Goal: Task Accomplishment & Management: Manage account settings

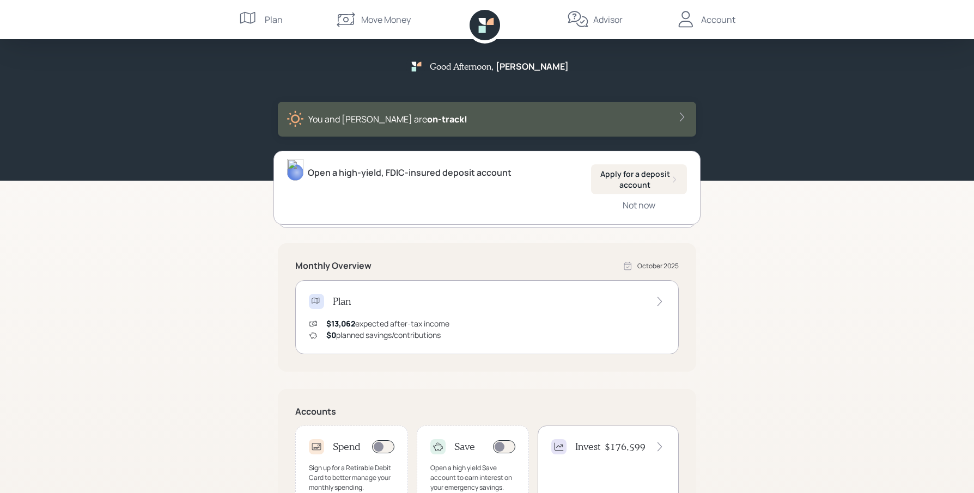
click at [271, 17] on div "Plan" at bounding box center [274, 19] width 18 height 13
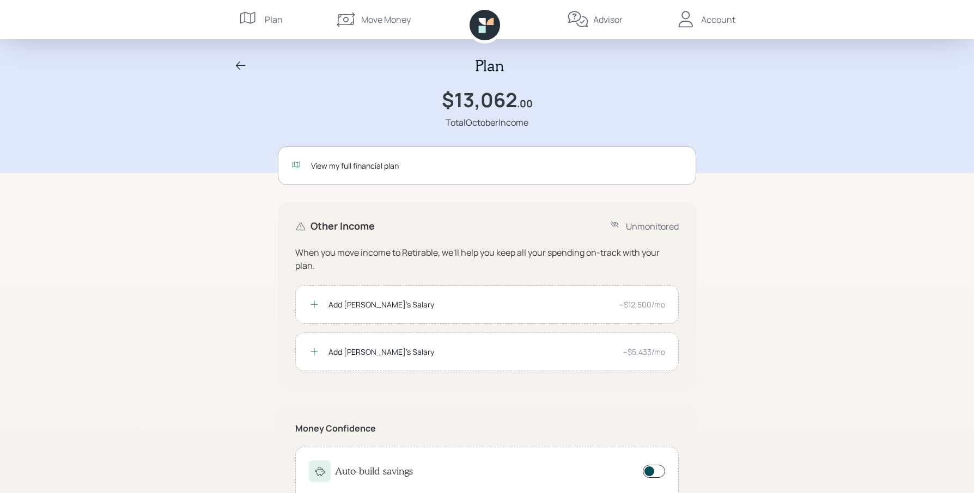
click at [488, 26] on icon at bounding box center [484, 25] width 30 height 30
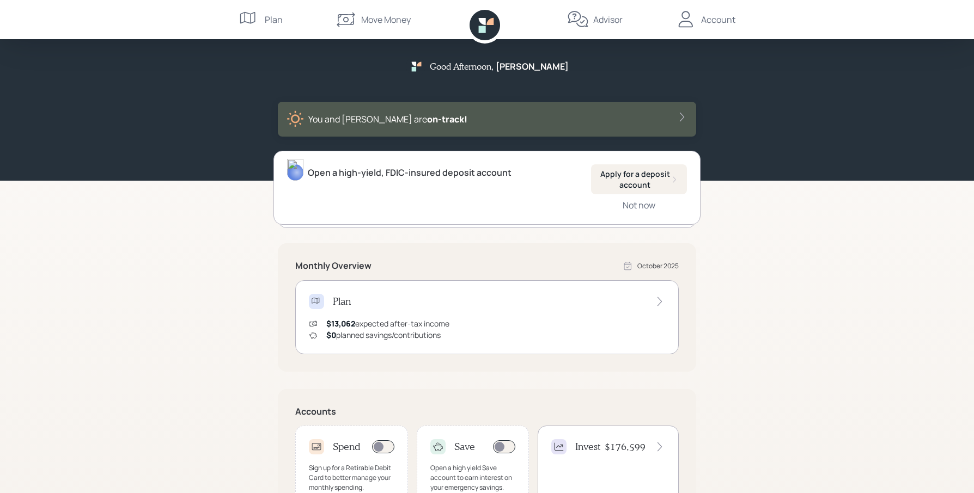
click at [716, 20] on div "Account" at bounding box center [718, 19] width 34 height 13
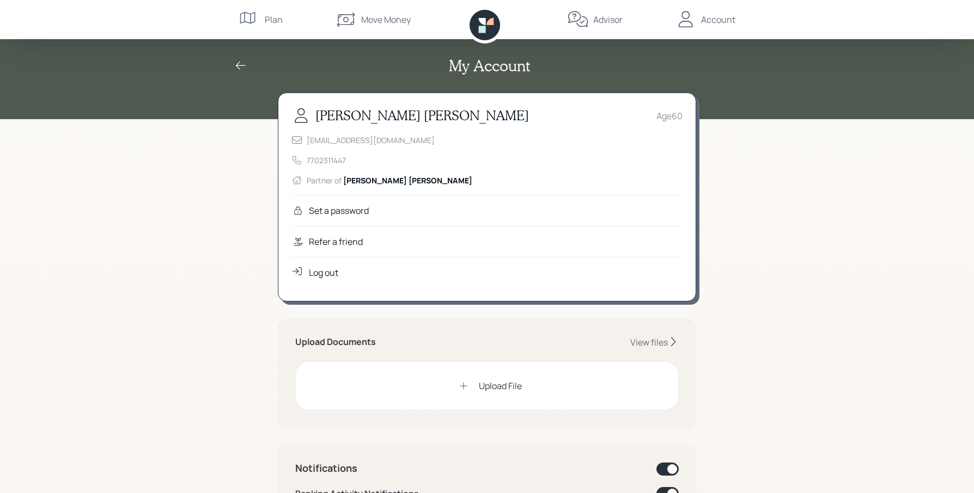
click at [760, 84] on div "My Account" at bounding box center [487, 59] width 974 height 119
click at [372, 17] on div "Move Money" at bounding box center [386, 19] width 50 height 13
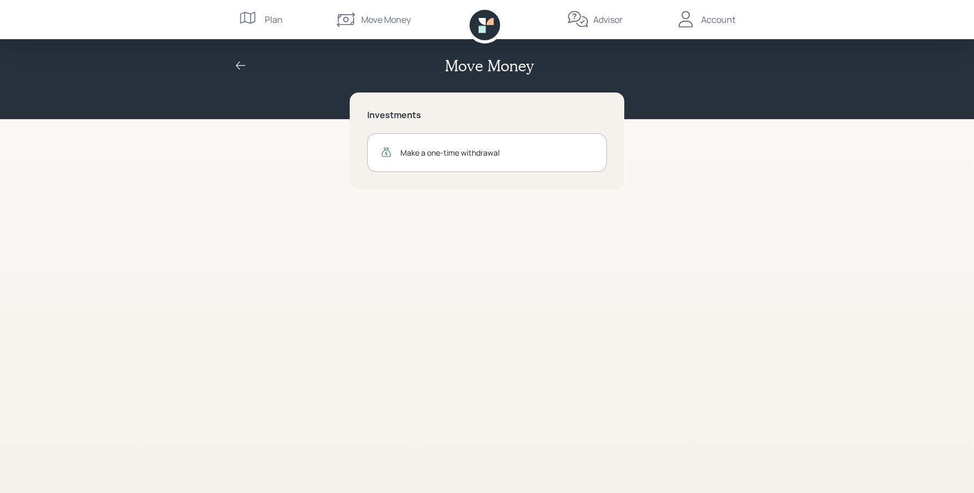
click at [441, 152] on div "Make a one-time withdrawal" at bounding box center [496, 152] width 193 height 11
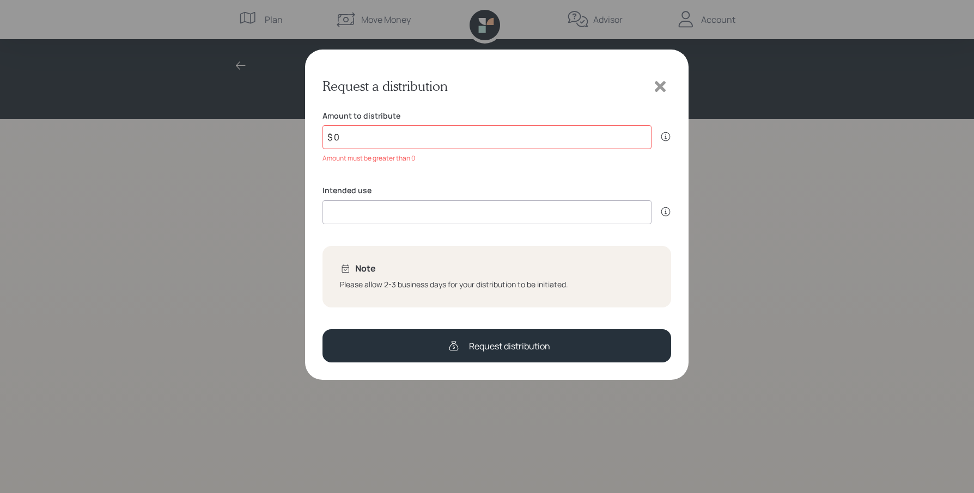
click at [661, 83] on icon at bounding box center [660, 86] width 16 height 16
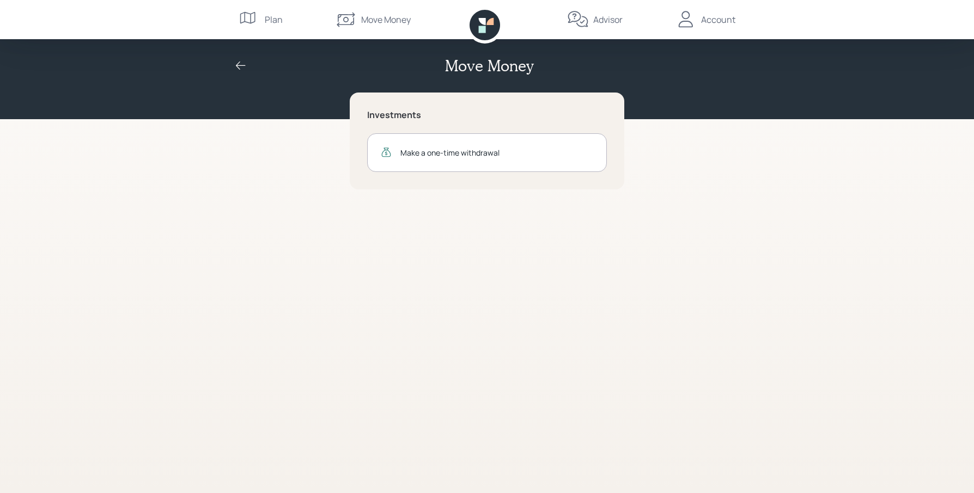
click at [268, 18] on div "Plan" at bounding box center [274, 19] width 18 height 13
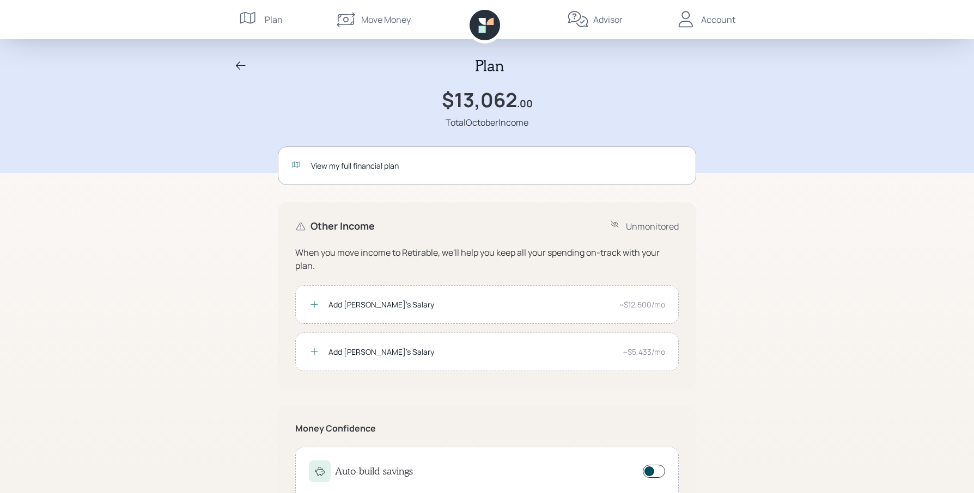
click at [712, 20] on div "Account" at bounding box center [718, 19] width 34 height 13
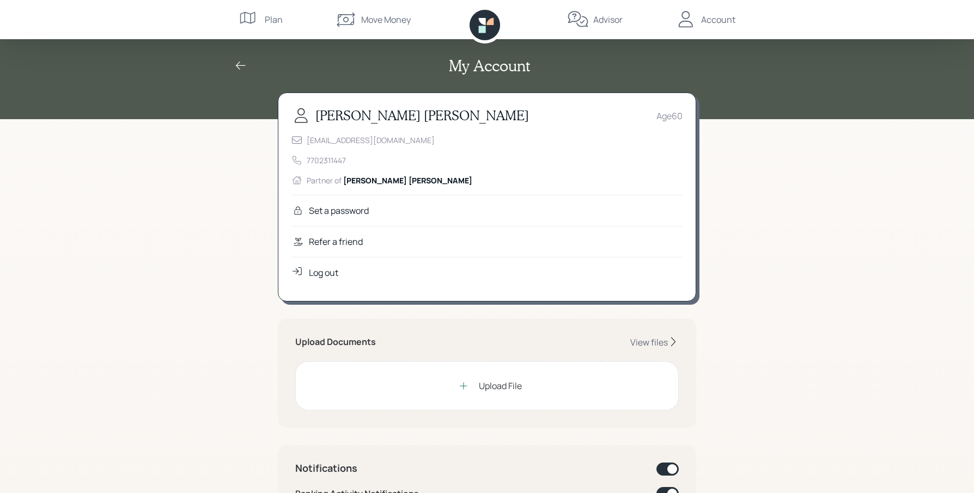
drag, startPoint x: 319, startPoint y: 273, endPoint x: 332, endPoint y: 263, distance: 16.2
click at [319, 273] on div "Log out" at bounding box center [323, 272] width 29 height 13
